Goal: Task Accomplishment & Management: Manage account settings

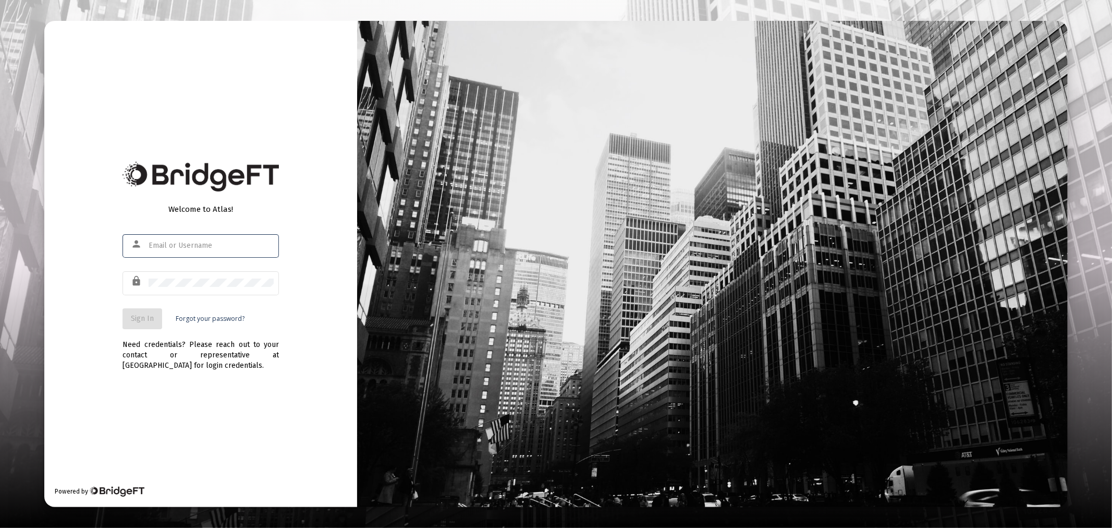
click at [248, 253] on div at bounding box center [211, 245] width 125 height 26
click at [243, 247] on input "text" at bounding box center [211, 245] width 125 height 8
type input "[PERSON_NAME][EMAIL_ADDRESS][DOMAIN_NAME]"
click at [142, 312] on button "Sign In" at bounding box center [142, 318] width 40 height 21
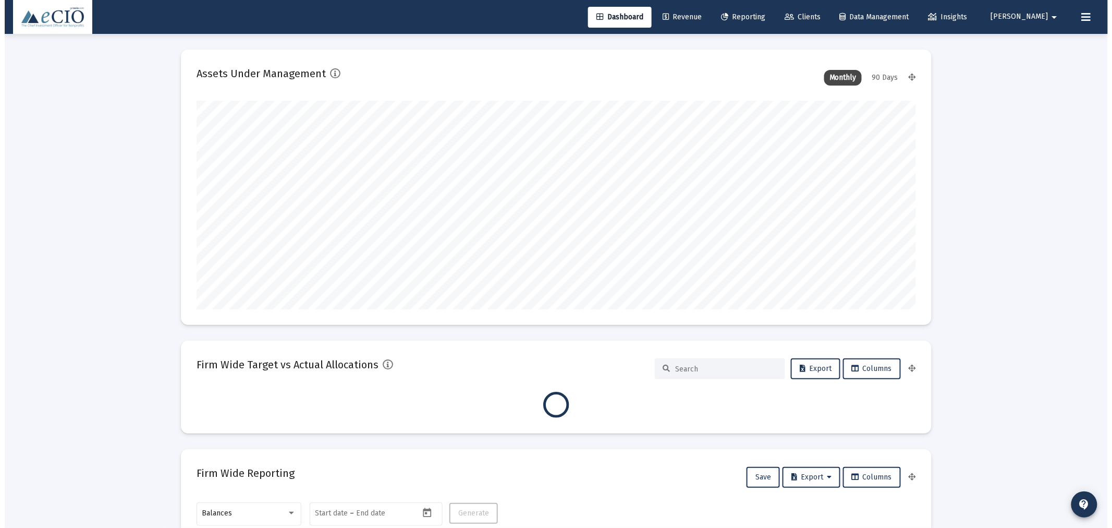
scroll to position [209, 719]
click at [816, 14] on span "Clients" at bounding box center [798, 17] width 36 height 9
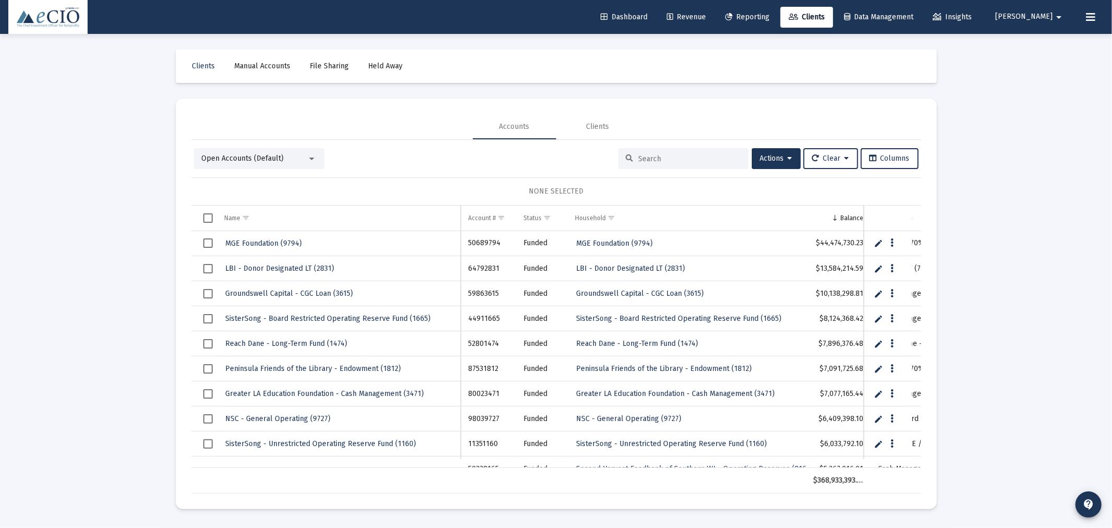
click at [645, 155] on input at bounding box center [690, 158] width 102 height 9
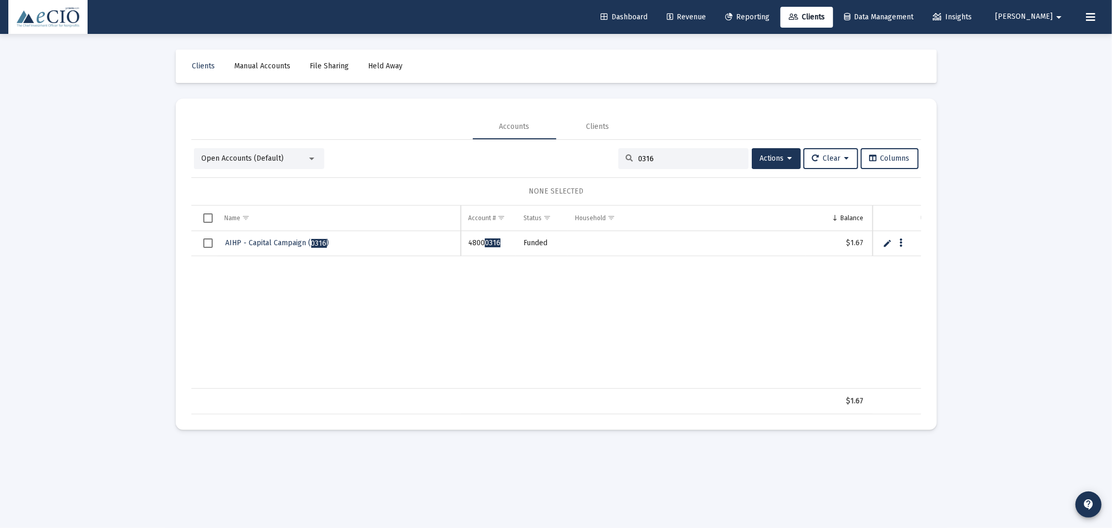
type input "0316"
click at [322, 241] on span "0316" at bounding box center [319, 243] width 16 height 9
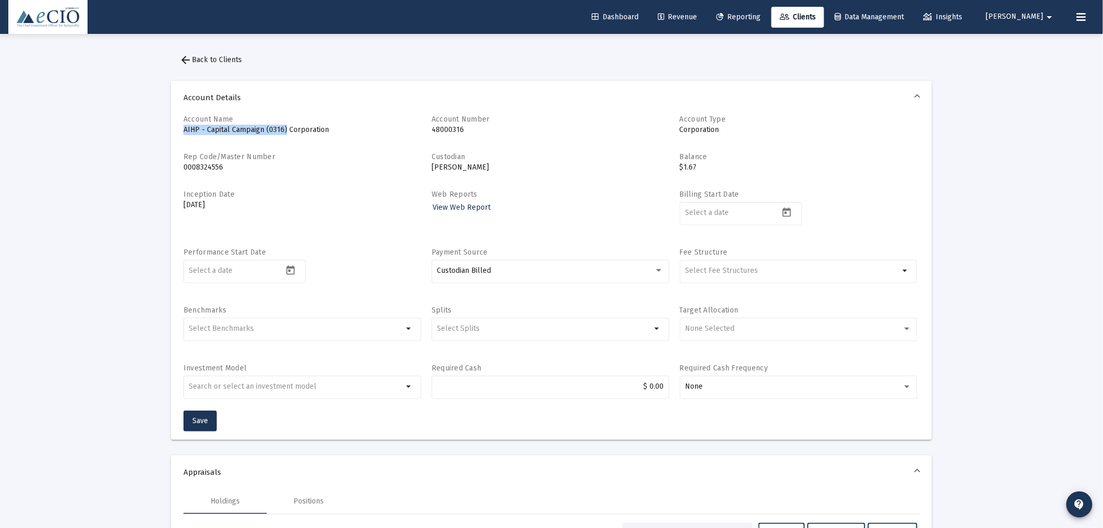
drag, startPoint x: 285, startPoint y: 129, endPoint x: 169, endPoint y: 128, distance: 115.7
copy p "AIHP - Capital Campaign (0316)"
click at [231, 54] on button "arrow_back Back to Clients" at bounding box center [210, 60] width 79 height 21
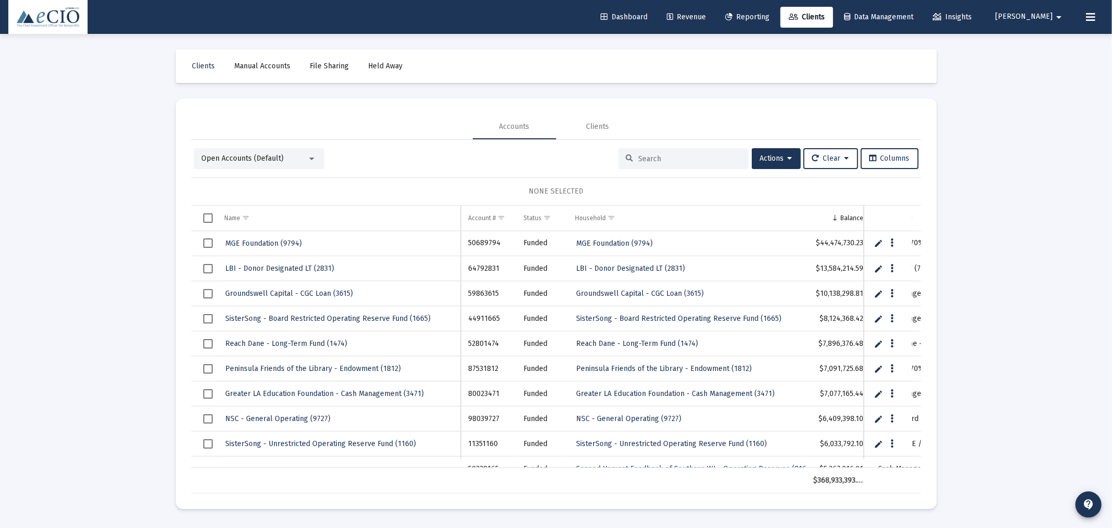
click at [233, 154] on span "Open Accounts (Default)" at bounding box center [243, 158] width 82 height 9
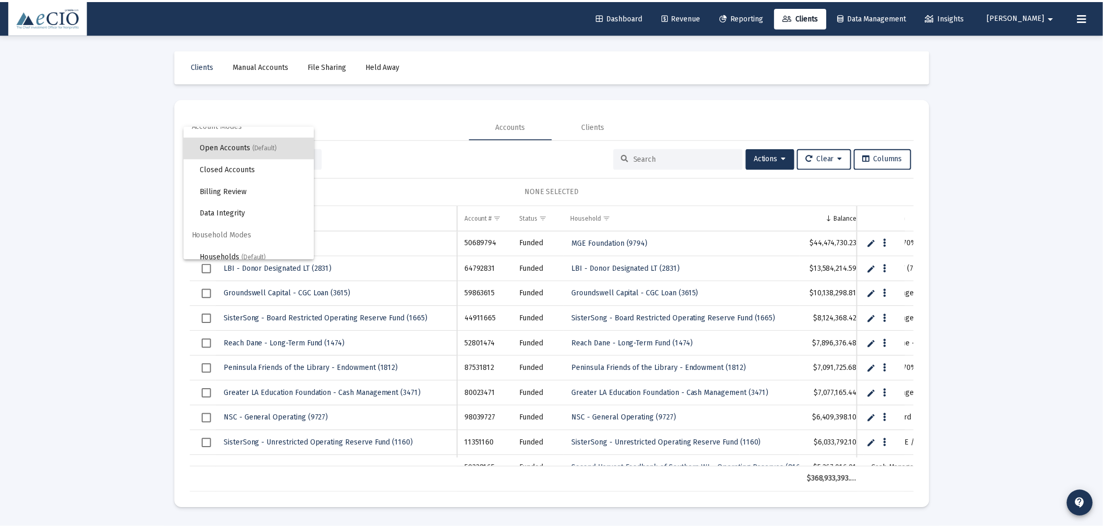
scroll to position [19, 0]
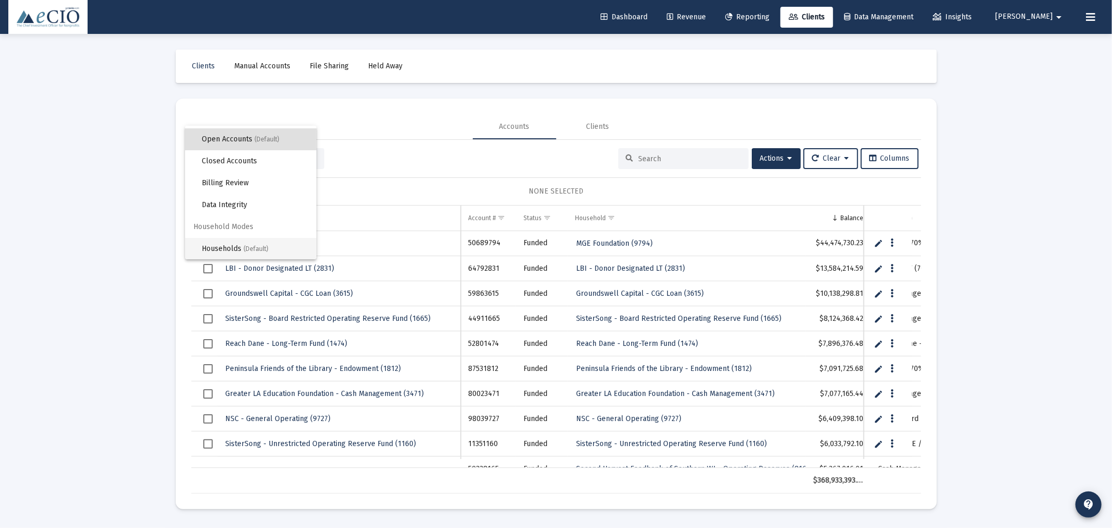
click at [214, 247] on span "Households (Default)" at bounding box center [255, 249] width 106 height 22
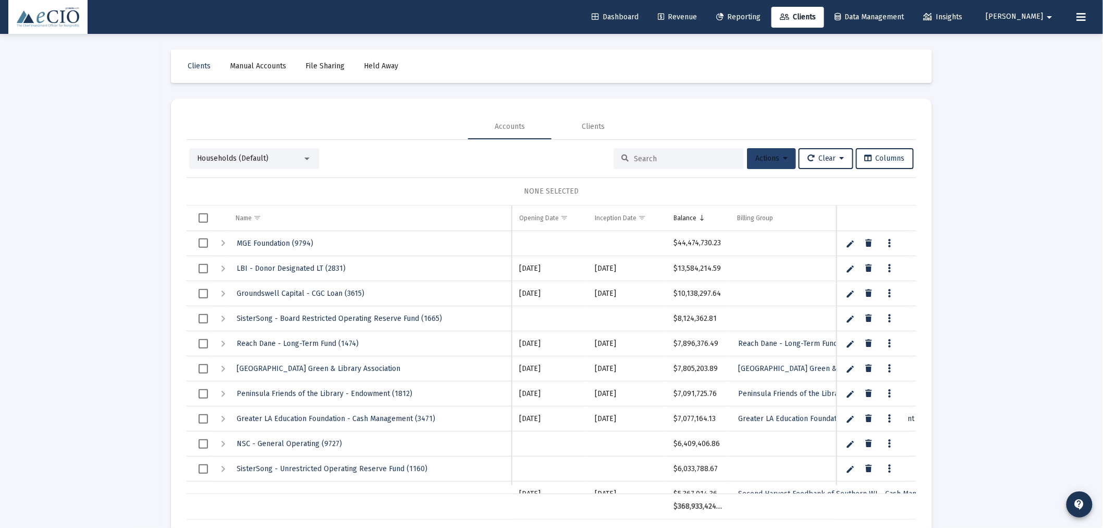
click at [767, 150] on button "Actions" at bounding box center [771, 158] width 49 height 21
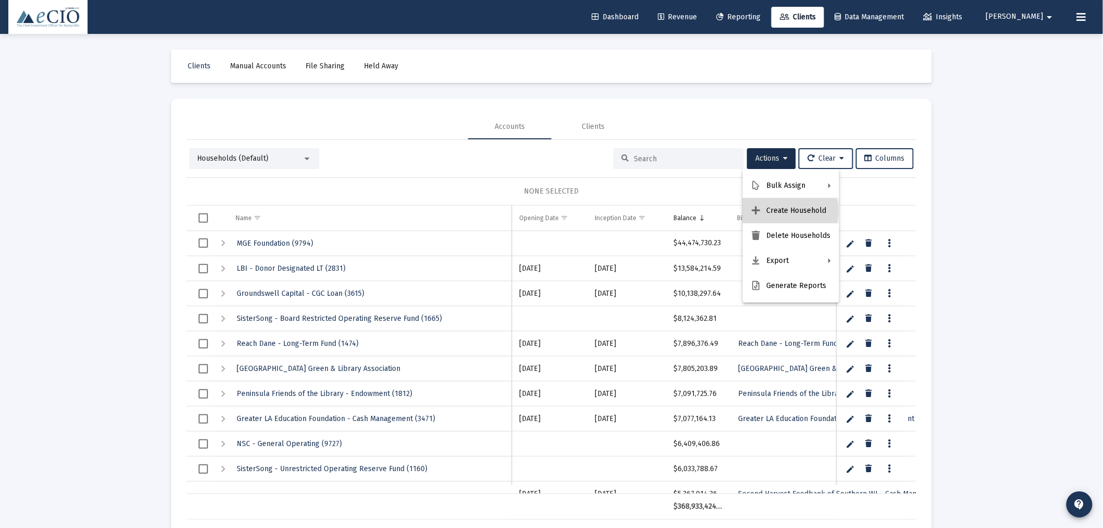
click at [767, 211] on button "Create Household" at bounding box center [791, 210] width 96 height 25
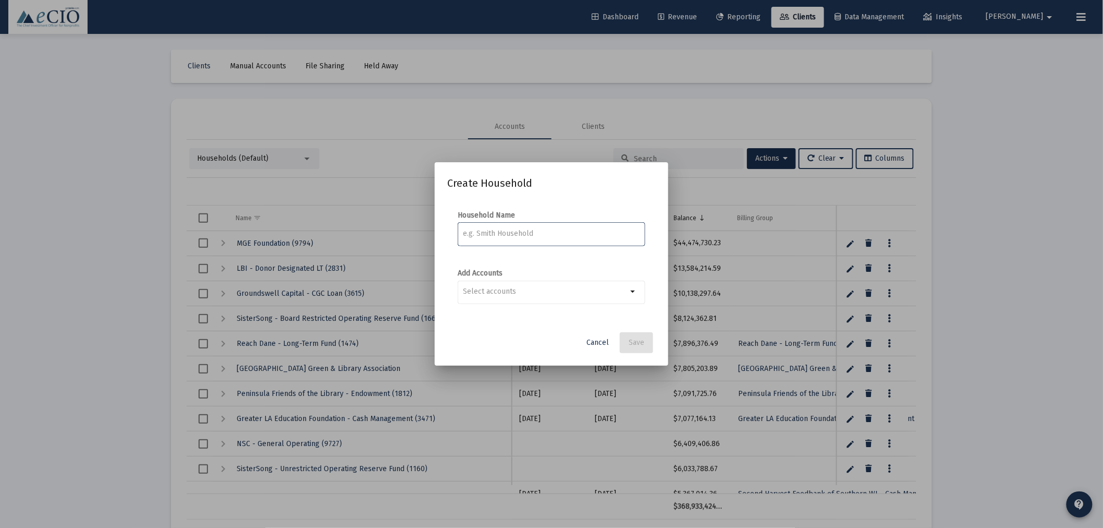
click at [489, 228] on div at bounding box center [551, 233] width 177 height 26
paste input "AIHP - Capital Campaign (0316)"
type input "AIHP - Capital Campaign (0316)"
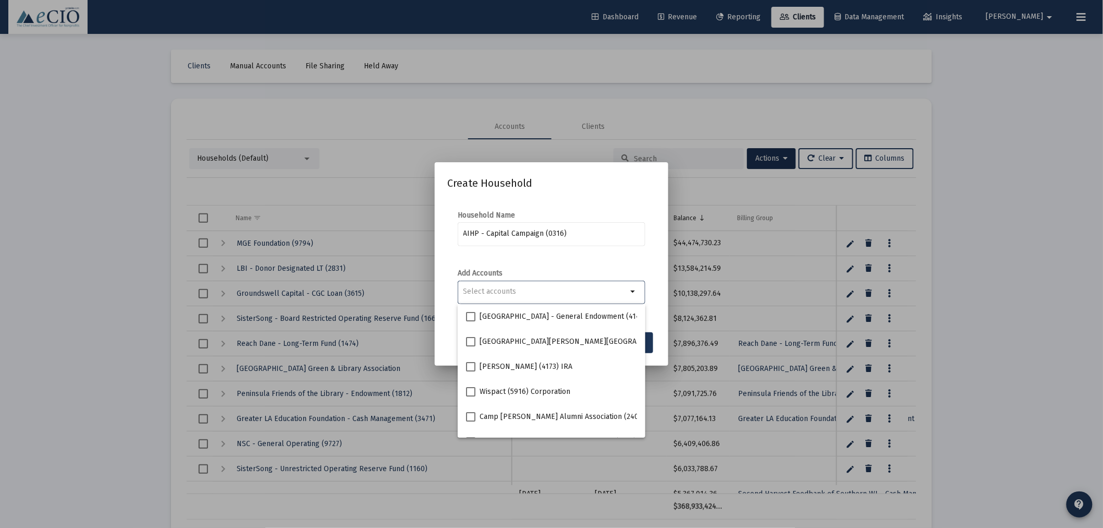
click at [504, 292] on input "Selection" at bounding box center [545, 291] width 164 height 8
paste input "AIHP - Capital Campaign (0316)"
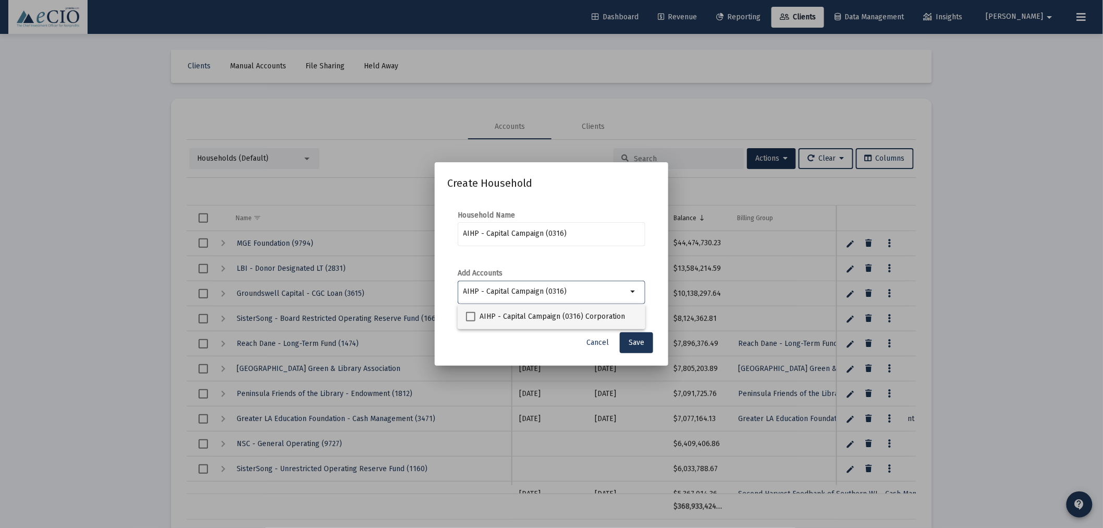
type input "AIHP - Capital Campaign (0316)"
click at [610, 316] on span "AIHP - Capital Campaign (0316) Corporation" at bounding box center [552, 316] width 145 height 13
click at [471, 321] on input "AIHP - Capital Campaign (0316) Corporation" at bounding box center [470, 321] width 1 height 1
checkbox input "true"
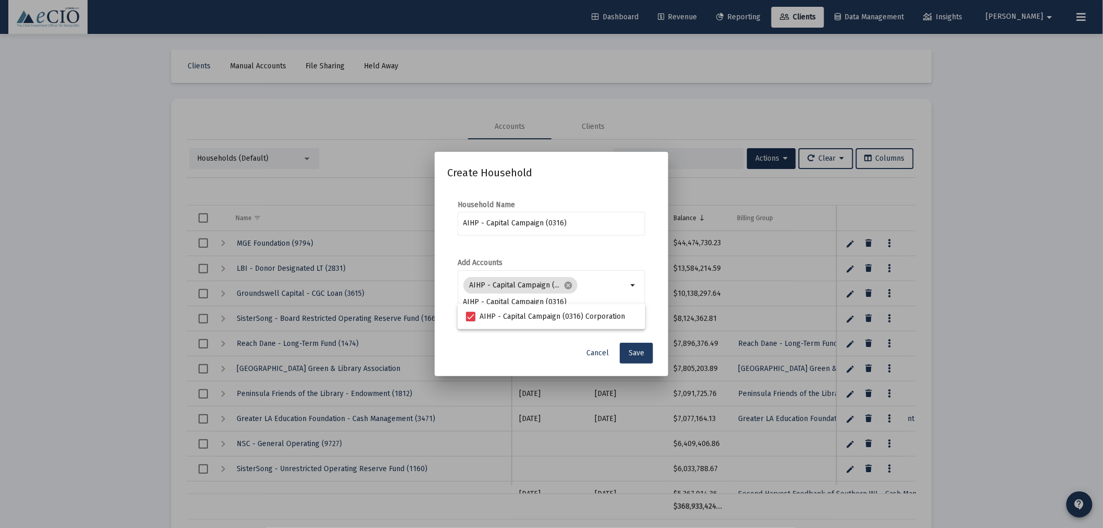
click at [627, 353] on button "Save" at bounding box center [636, 352] width 33 height 21
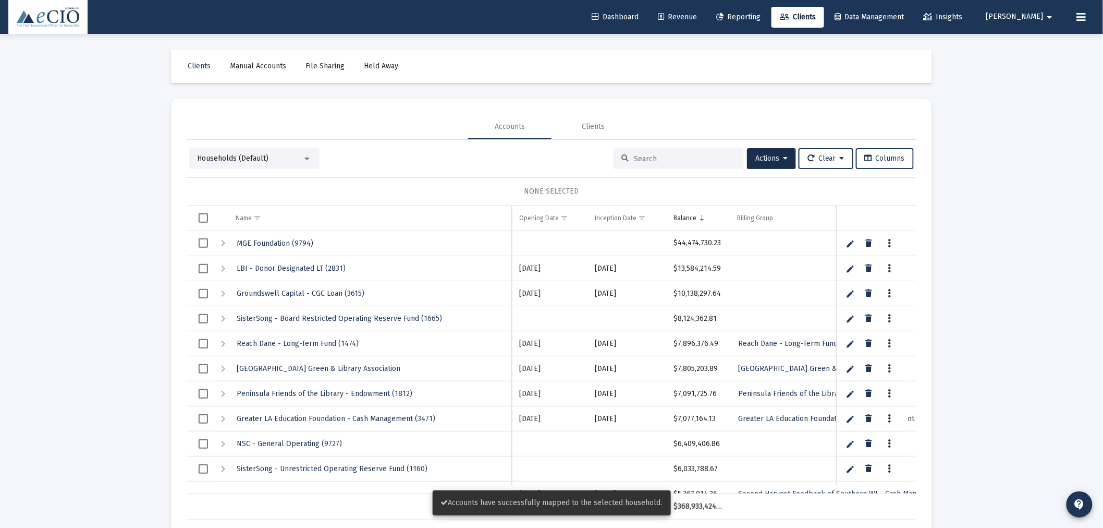
click at [265, 158] on span "Households (Default)" at bounding box center [232, 158] width 71 height 9
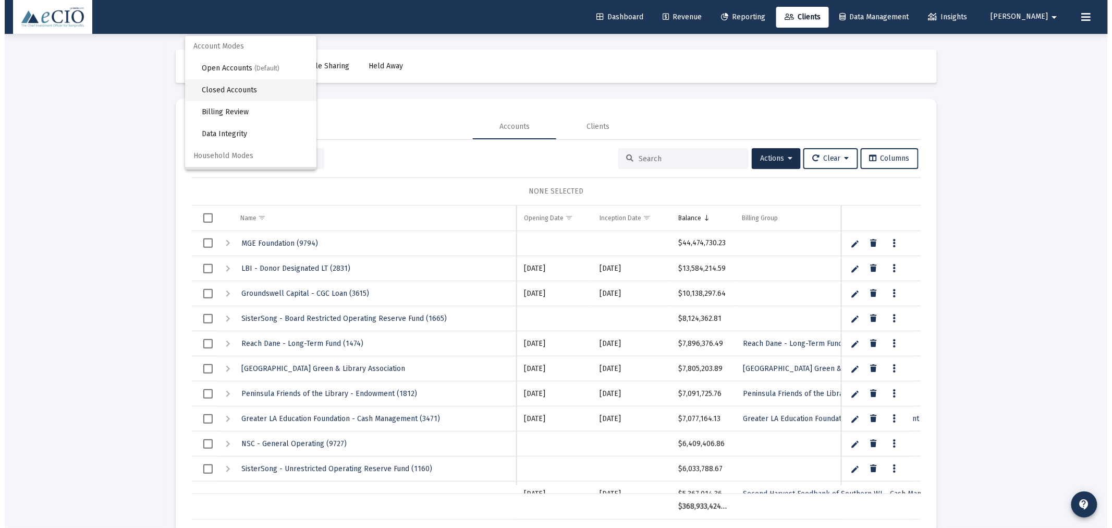
scroll to position [0, 0]
click at [262, 61] on span "Open Accounts (Default)" at bounding box center [250, 69] width 106 height 22
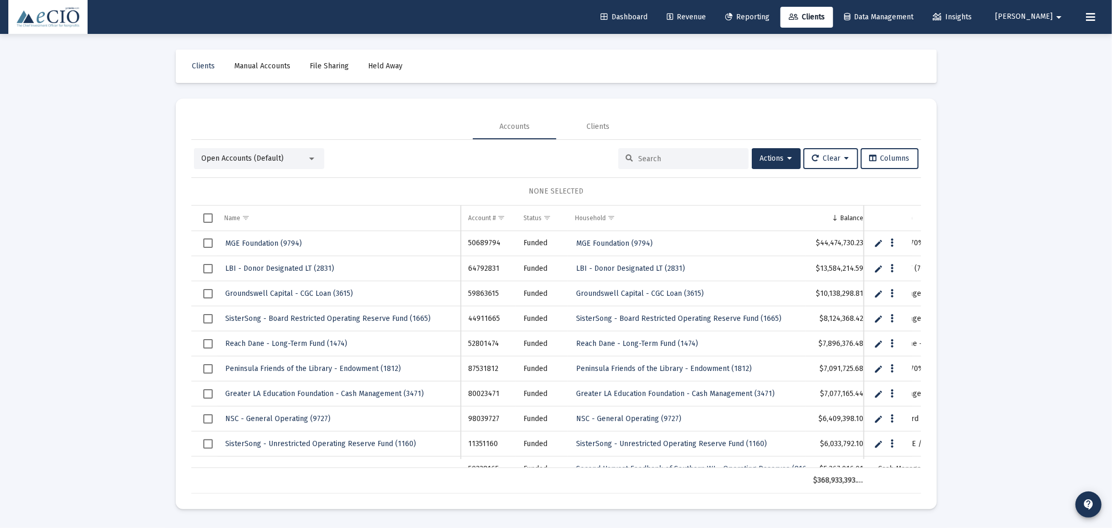
click at [639, 155] on input at bounding box center [690, 158] width 102 height 9
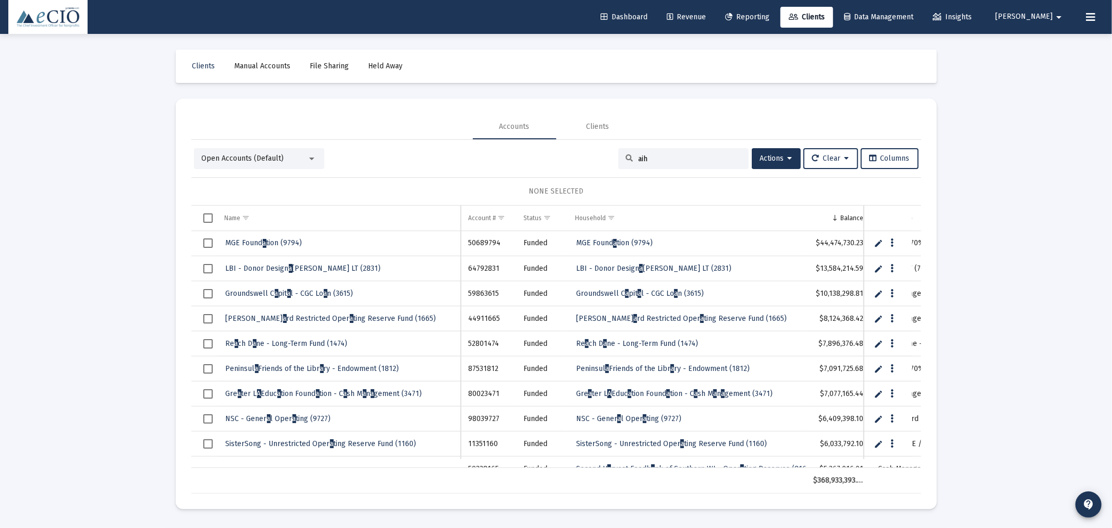
type input "aihp"
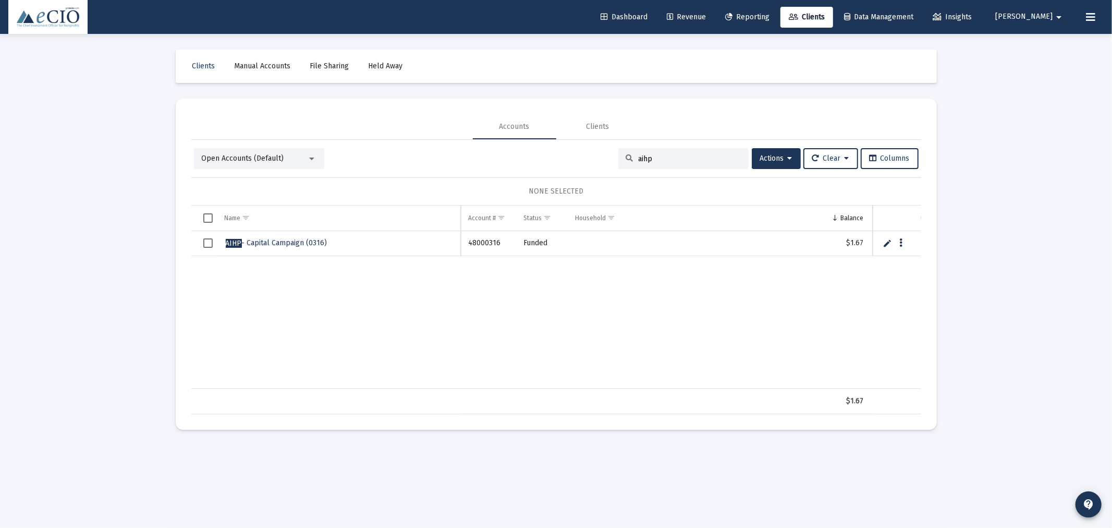
drag, startPoint x: 655, startPoint y: 163, endPoint x: 611, endPoint y: 162, distance: 43.8
click at [611, 162] on div "Open Accounts (Default) aihp Actions Clear Columns" at bounding box center [556, 158] width 725 height 21
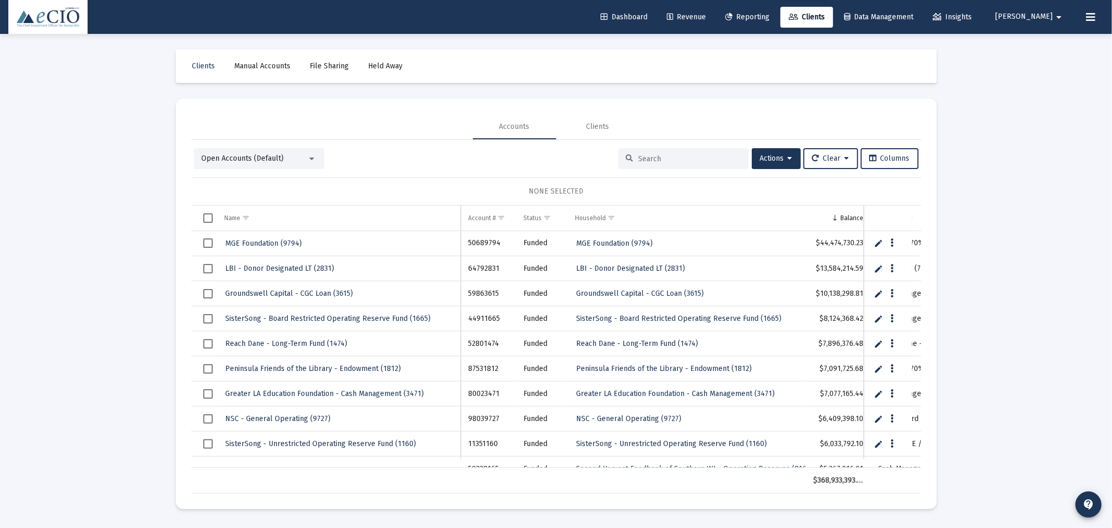
click at [663, 157] on input at bounding box center [690, 158] width 102 height 9
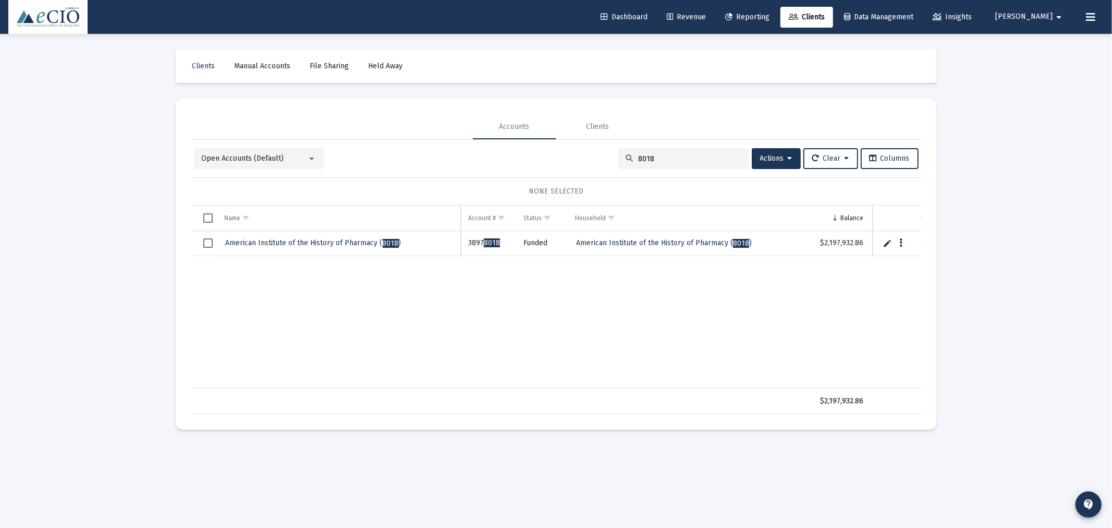
type input "8018"
click at [890, 243] on link "Edit" at bounding box center [886, 242] width 9 height 9
drag, startPoint x: 366, startPoint y: 243, endPoint x: 217, endPoint y: 246, distance: 149.6
click at [217, 246] on input "American Institute of the History of Pharmacy (8018)" at bounding box center [338, 243] width 243 height 25
drag, startPoint x: 266, startPoint y: 246, endPoint x: 185, endPoint y: 246, distance: 81.3
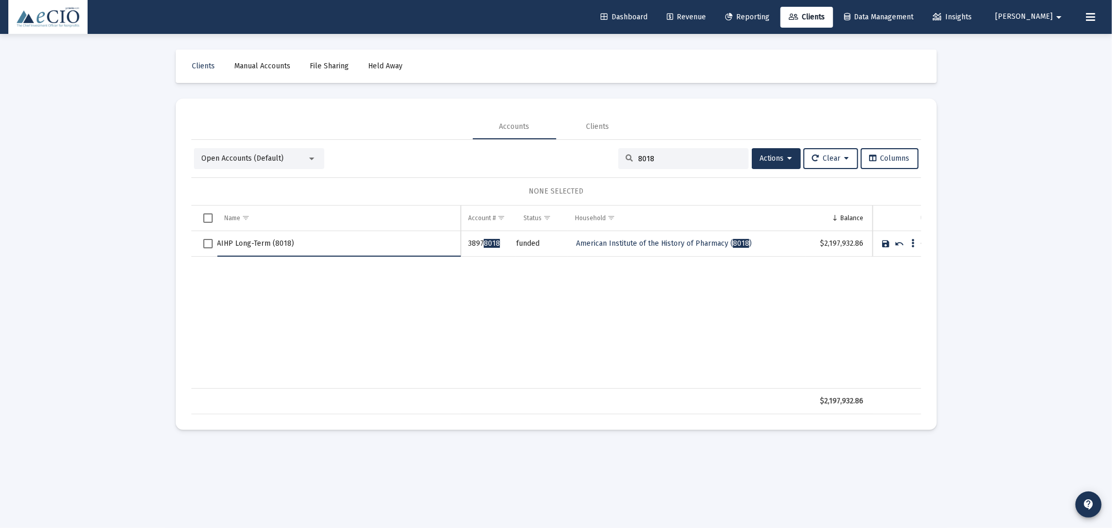
click at [185, 246] on mat-card "Accounts Clients Open Accounts (Default) 8018 Actions Clear Columns NONE SELECT…" at bounding box center [556, 264] width 761 height 331
type input "AIHP Long-Term (8018)"
click at [884, 240] on link "Save" at bounding box center [885, 243] width 9 height 9
click at [259, 158] on span "Open Accounts (Default)" at bounding box center [243, 158] width 82 height 9
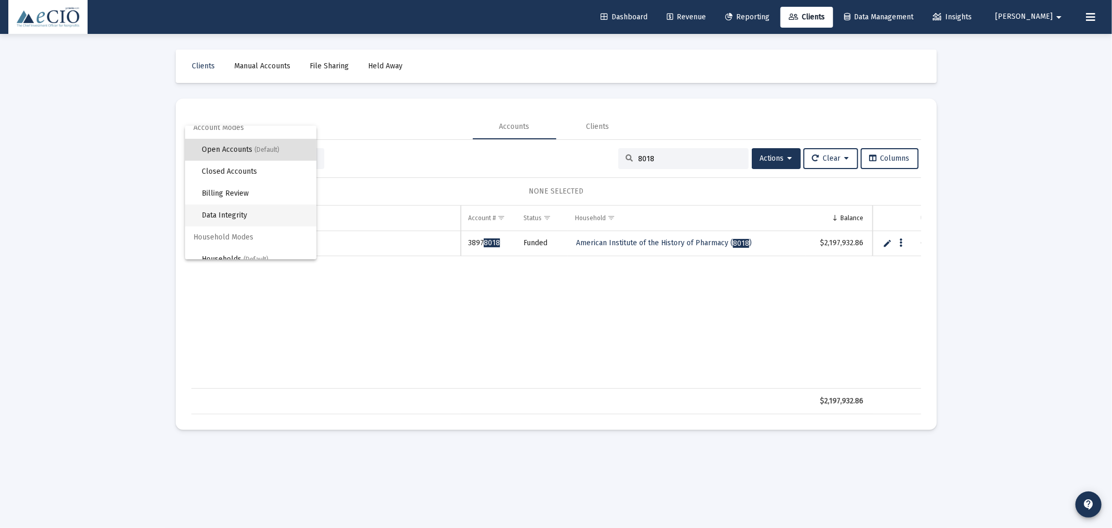
scroll to position [19, 0]
click at [240, 248] on span "Households (Default)" at bounding box center [255, 249] width 106 height 22
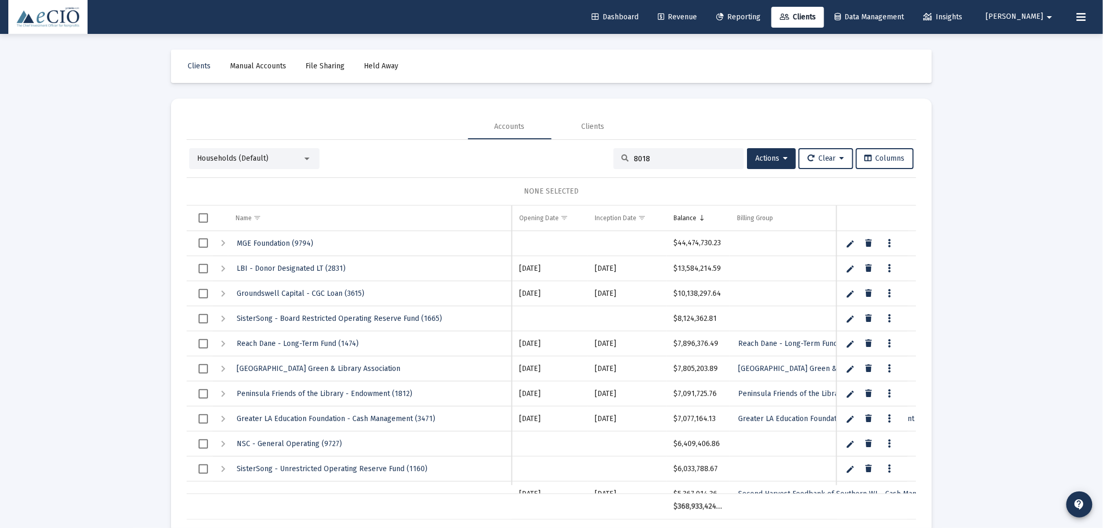
click at [652, 158] on input "8018" at bounding box center [685, 158] width 102 height 9
type input "8018"
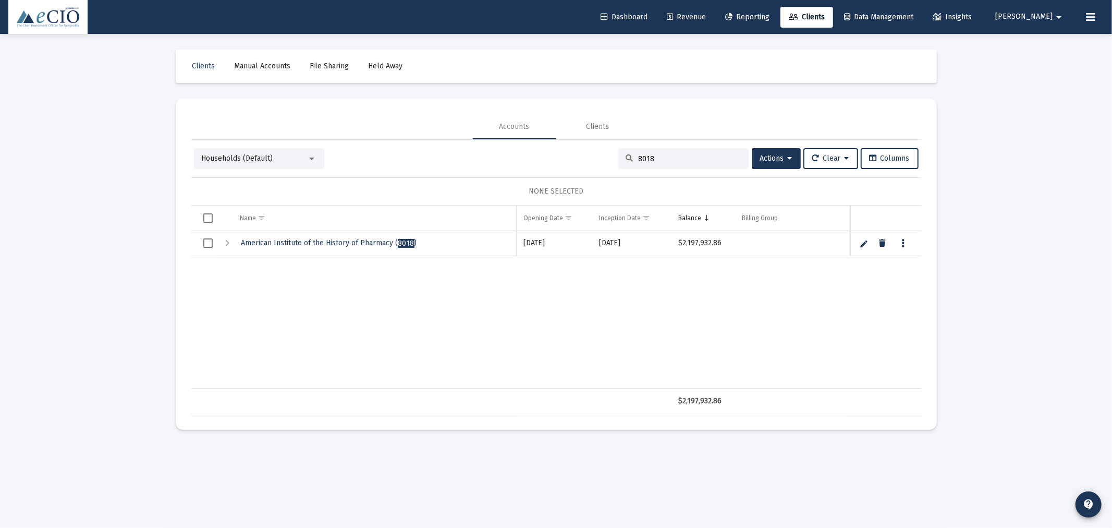
click at [867, 243] on link "Edit" at bounding box center [863, 243] width 9 height 9
drag, startPoint x: 360, startPoint y: 242, endPoint x: 130, endPoint y: 246, distance: 229.4
click at [130, 246] on div "Loading... Clients Manual Accounts File Sharing Held Away Accounts Clients Hous…" at bounding box center [556, 264] width 1112 height 528
type input "AIHP Long-Term (8018)"
click at [861, 243] on link "Save" at bounding box center [863, 243] width 9 height 9
